Goal: Find specific page/section: Find specific page/section

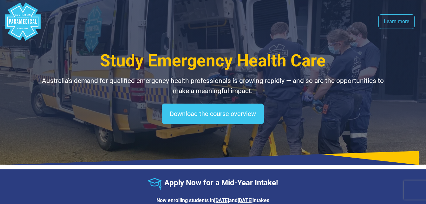
select select "**********"
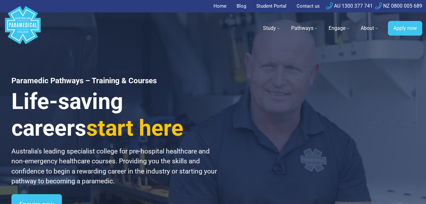
click at [256, 8] on link "Student Portal" at bounding box center [272, 6] width 38 height 12
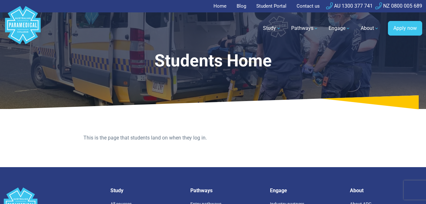
click at [278, 5] on link "Student Portal" at bounding box center [272, 6] width 38 height 12
click at [270, 3] on link "Student Portal" at bounding box center [272, 6] width 38 height 12
click at [279, 10] on link "Student Portal" at bounding box center [272, 6] width 38 height 12
click at [88, 60] on h1 "Students Home" at bounding box center [213, 61] width 314 height 20
click at [158, 109] on icon at bounding box center [213, 102] width 426 height 14
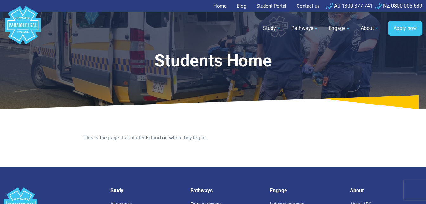
click at [262, 7] on link "Student Portal" at bounding box center [272, 6] width 38 height 12
